Goal: Information Seeking & Learning: Learn about a topic

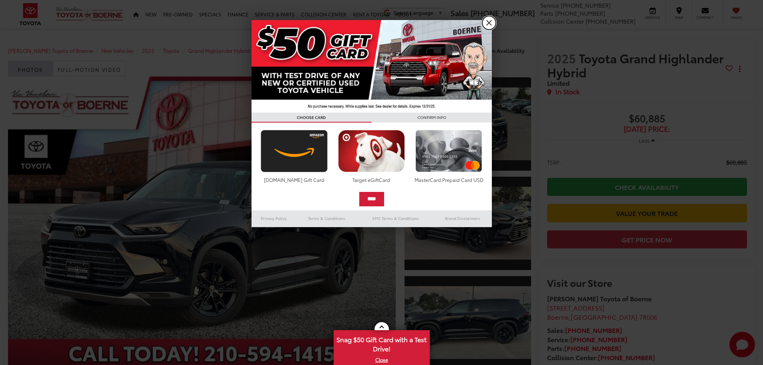
click at [490, 21] on link "X" at bounding box center [489, 23] width 14 height 14
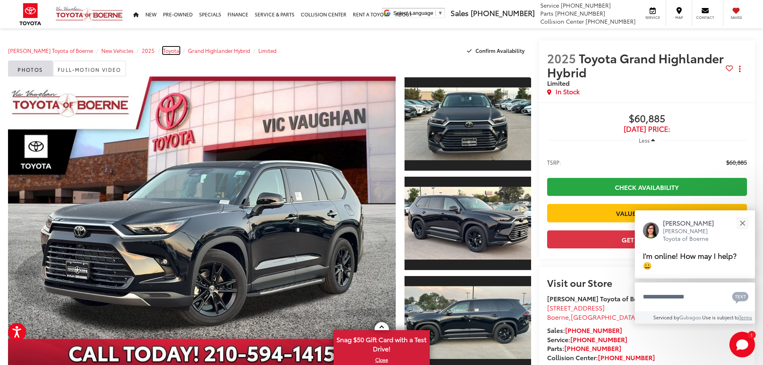
click at [163, 50] on span "Toyota" at bounding box center [171, 50] width 16 height 7
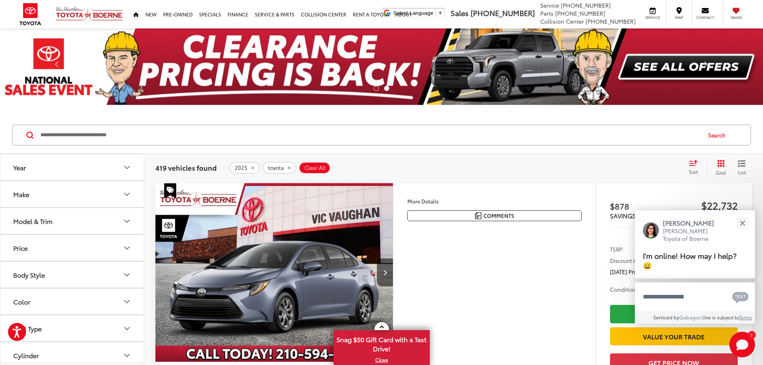
click at [126, 220] on icon "Model & Trim" at bounding box center [127, 221] width 10 height 10
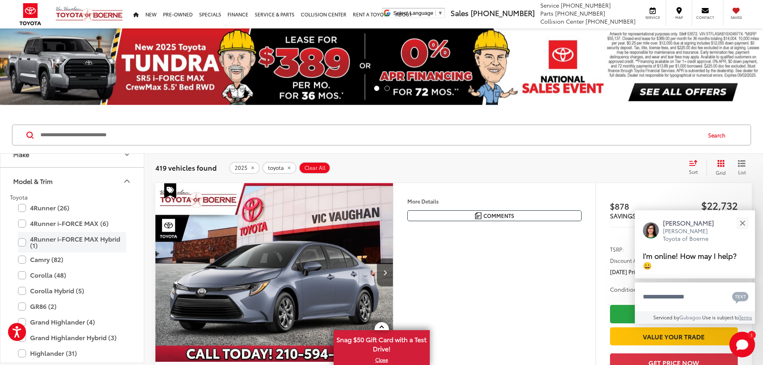
scroll to position [80, 0]
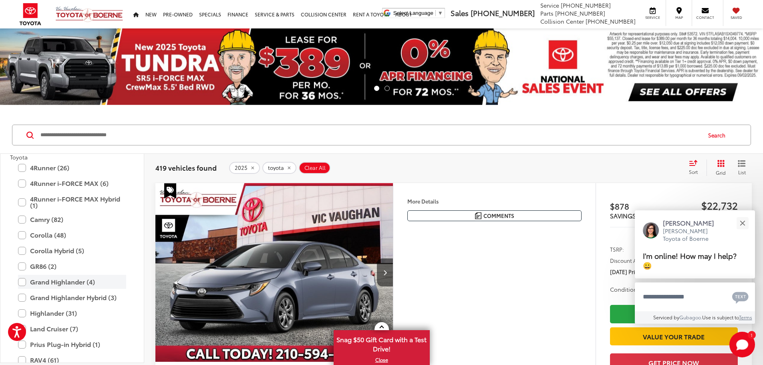
click at [24, 283] on label "Grand Highlander (4)" at bounding box center [72, 282] width 108 height 14
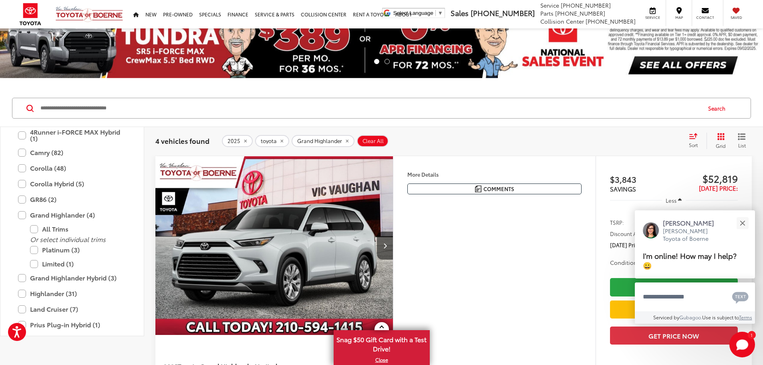
scroll to position [40, 0]
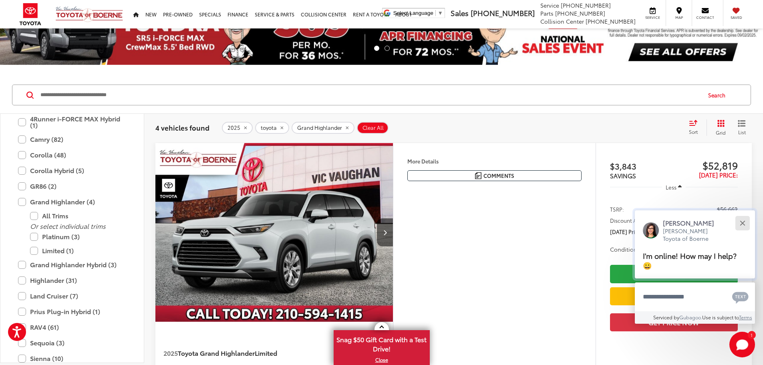
click at [744, 223] on button "Close" at bounding box center [742, 222] width 17 height 17
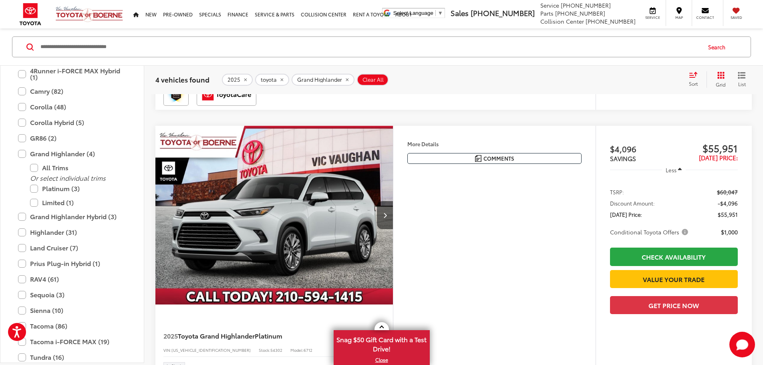
scroll to position [944, 0]
